Goal: Task Accomplishment & Management: Use online tool/utility

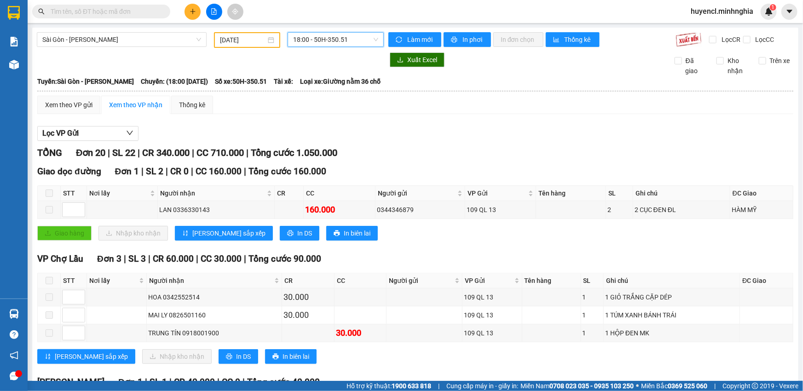
click at [228, 36] on input "[DATE]" at bounding box center [243, 40] width 46 height 10
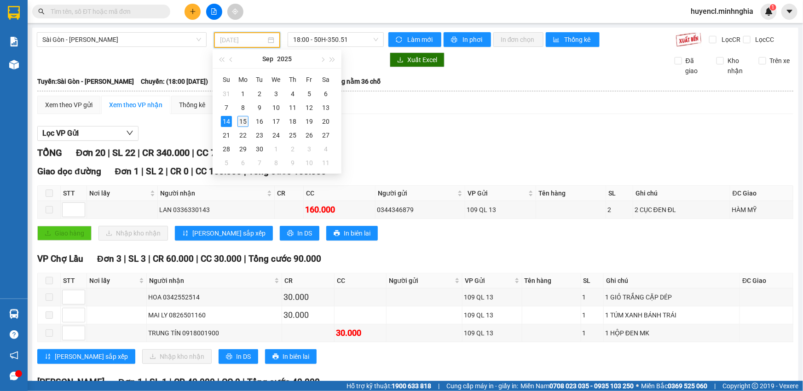
click at [246, 121] on div "15" at bounding box center [242, 121] width 11 height 11
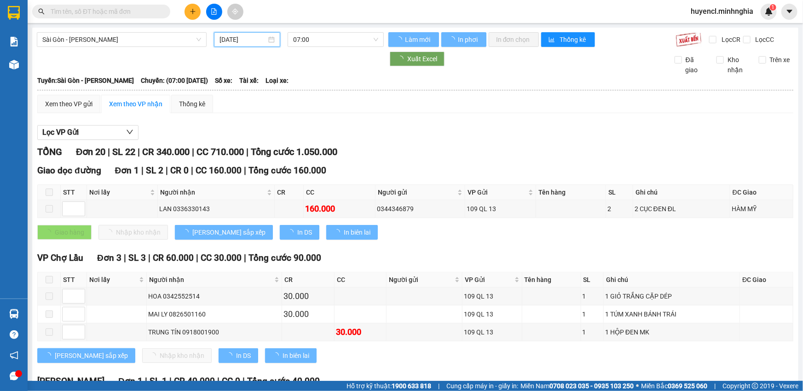
type input "[DATE]"
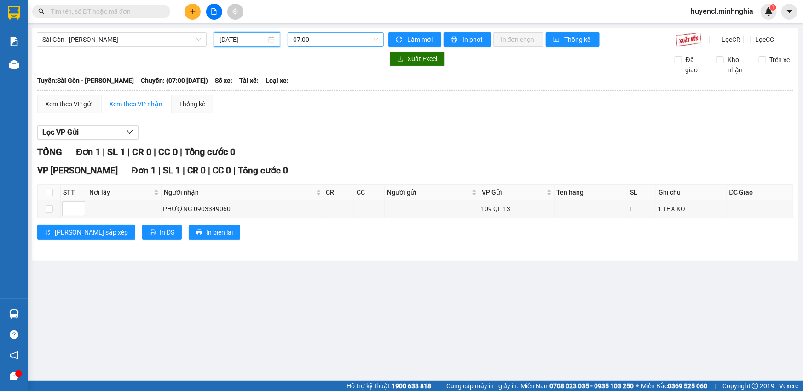
click at [343, 36] on span "07:00" at bounding box center [335, 40] width 85 height 14
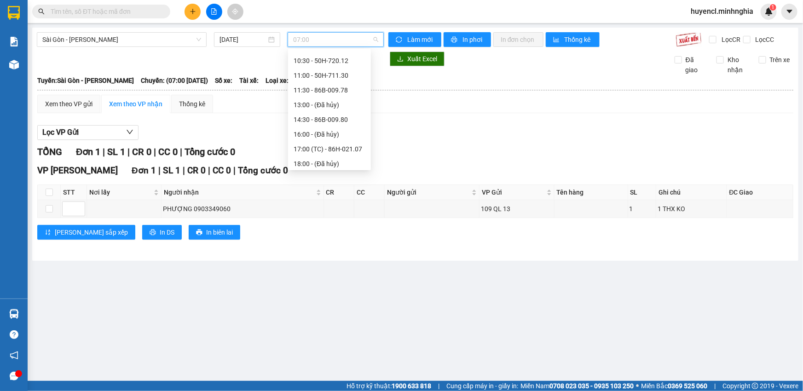
scroll to position [14, 0]
click at [357, 73] on div "07:30 - 50H-368.19" at bounding box center [330, 73] width 72 height 10
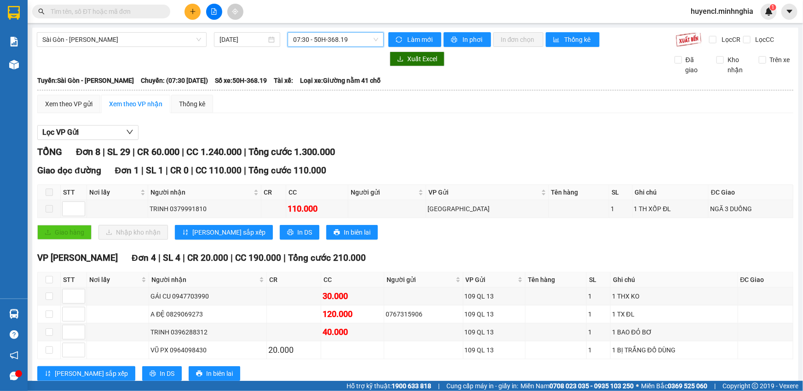
click at [345, 42] on span "07:30 - 50H-368.19" at bounding box center [335, 40] width 85 height 14
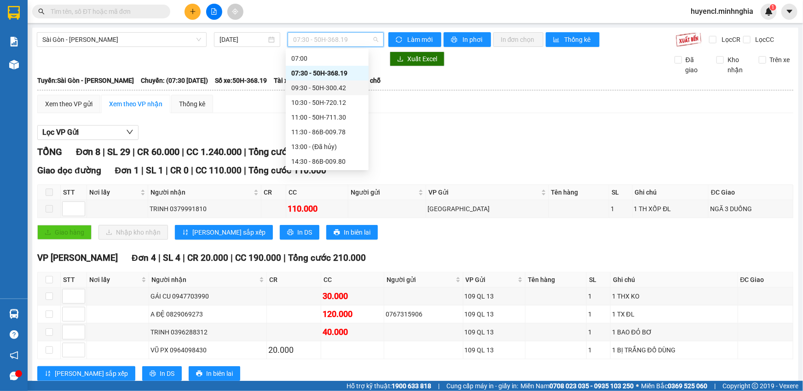
click at [332, 87] on div "09:30 - 50H-300.42" at bounding box center [327, 88] width 72 height 10
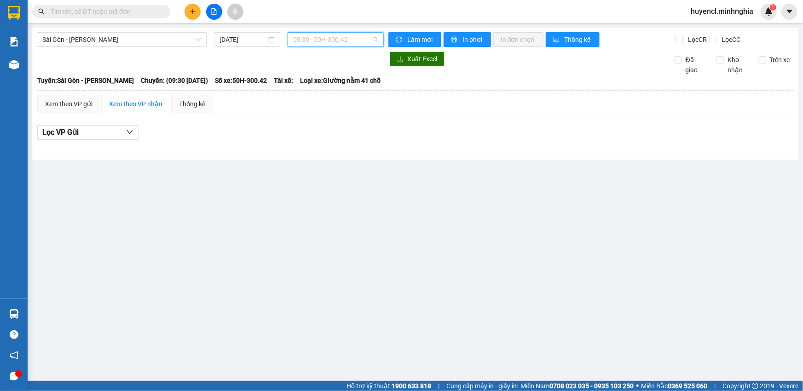
click at [342, 41] on span "09:30 - 50H-300.42" at bounding box center [335, 40] width 85 height 14
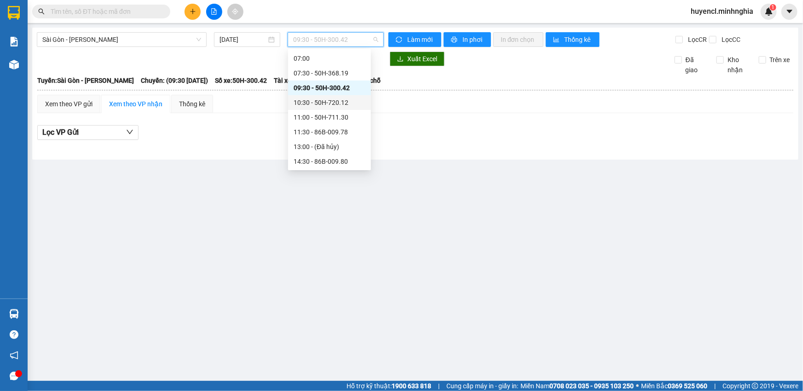
click at [341, 102] on div "10:30 - 50H-720.12" at bounding box center [330, 103] width 72 height 10
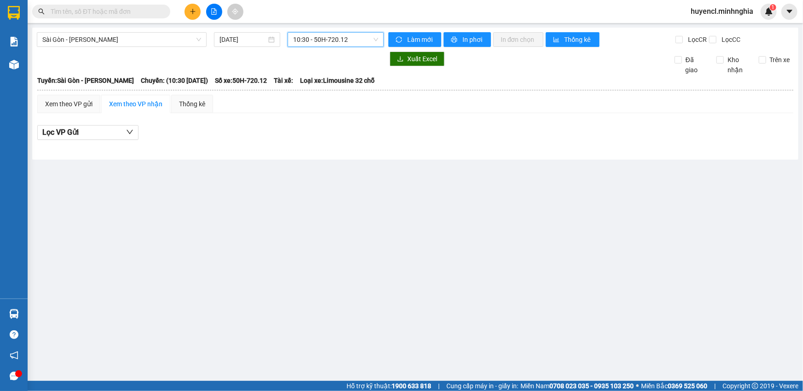
click at [349, 38] on span "10:30 - 50H-720.12" at bounding box center [335, 40] width 85 height 14
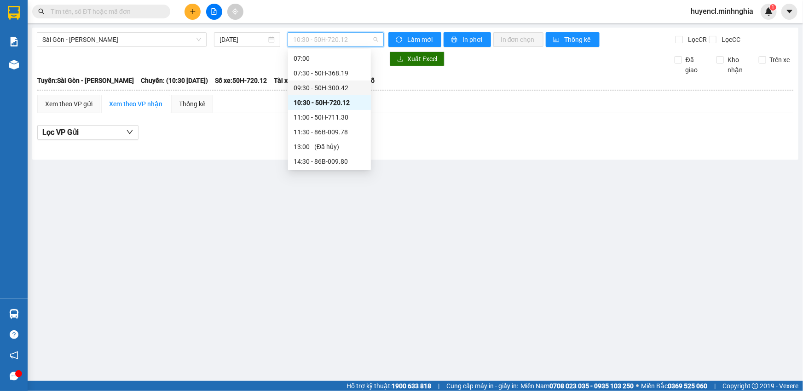
click at [350, 86] on div "09:30 - 50H-300.42" at bounding box center [330, 88] width 72 height 10
